Goal: Task Accomplishment & Management: Manage account settings

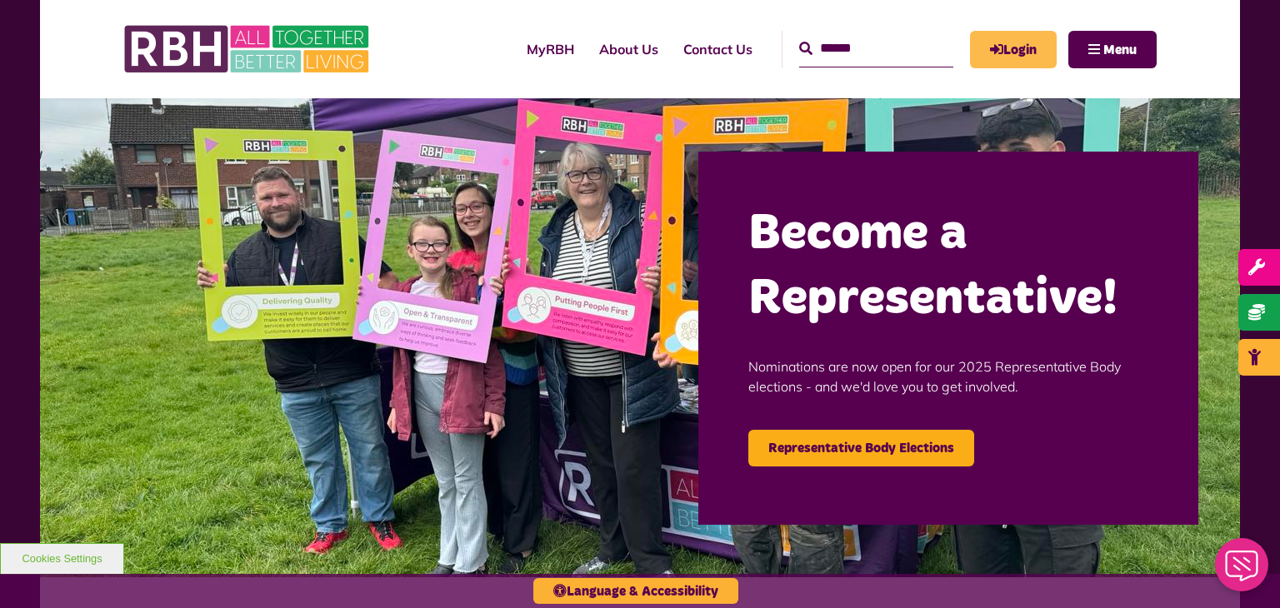
click at [988, 56] on link "Login" at bounding box center [1013, 49] width 87 height 37
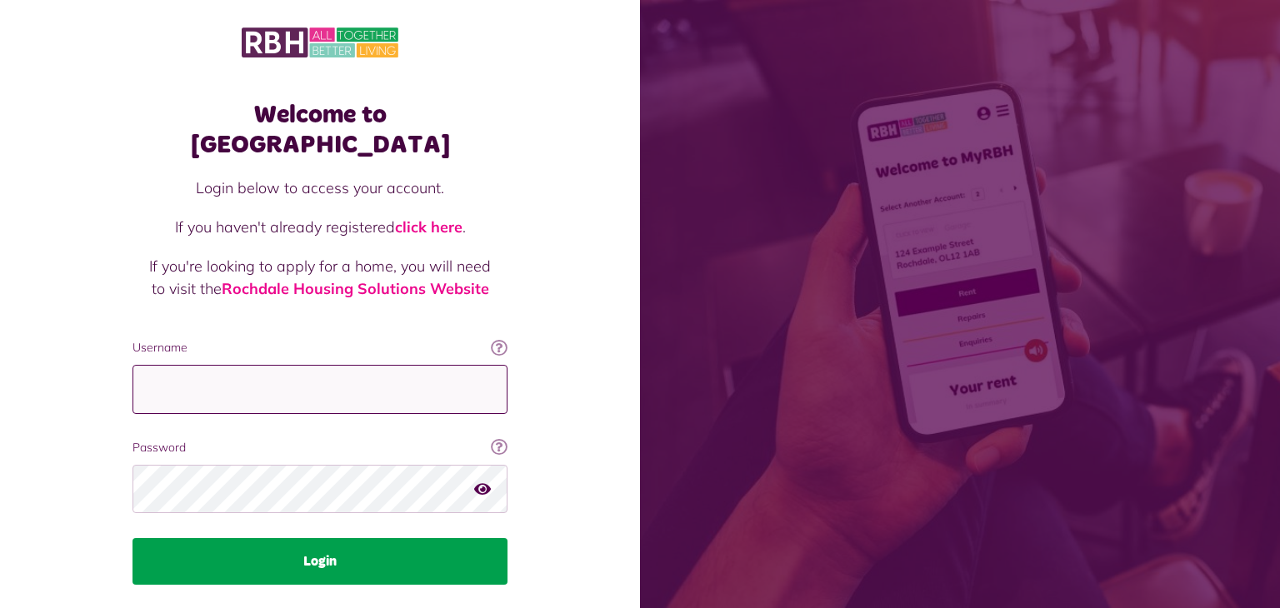
type input "**********"
click at [327, 538] on button "Login" at bounding box center [319, 561] width 375 height 47
